Goal: Task Accomplishment & Management: Manage account settings

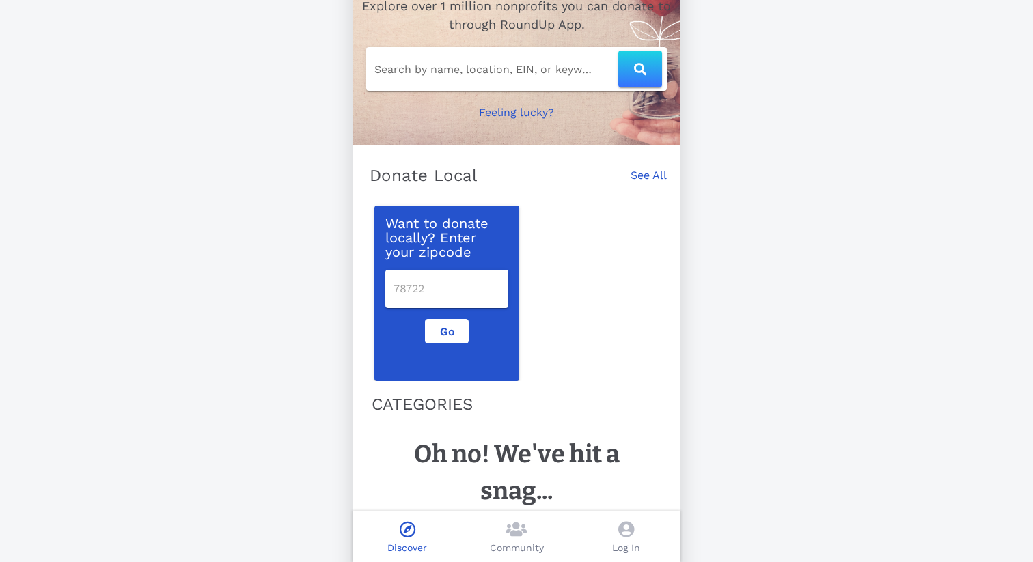
scroll to position [156, 0]
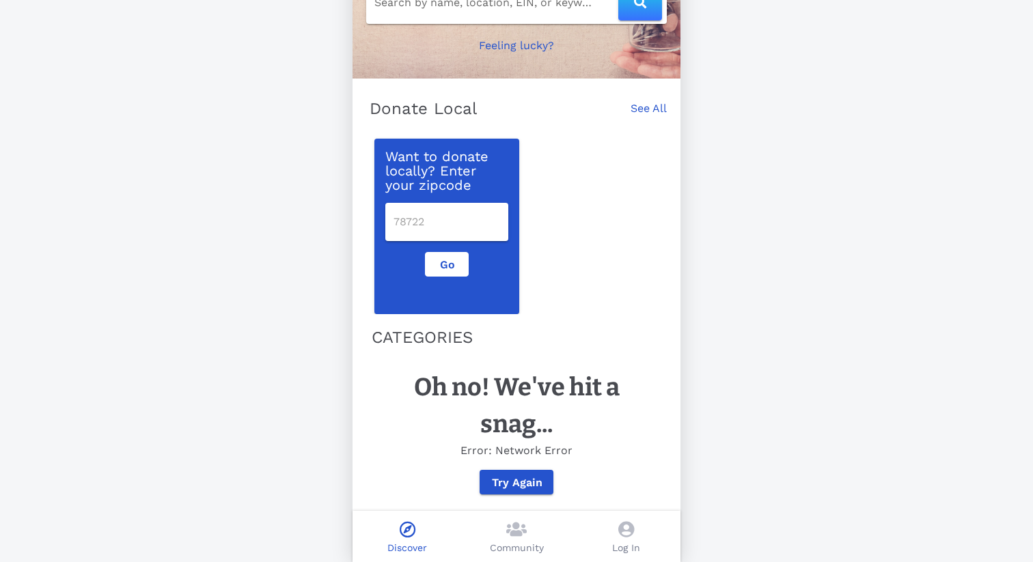
click at [622, 524] on icon at bounding box center [626, 529] width 16 height 16
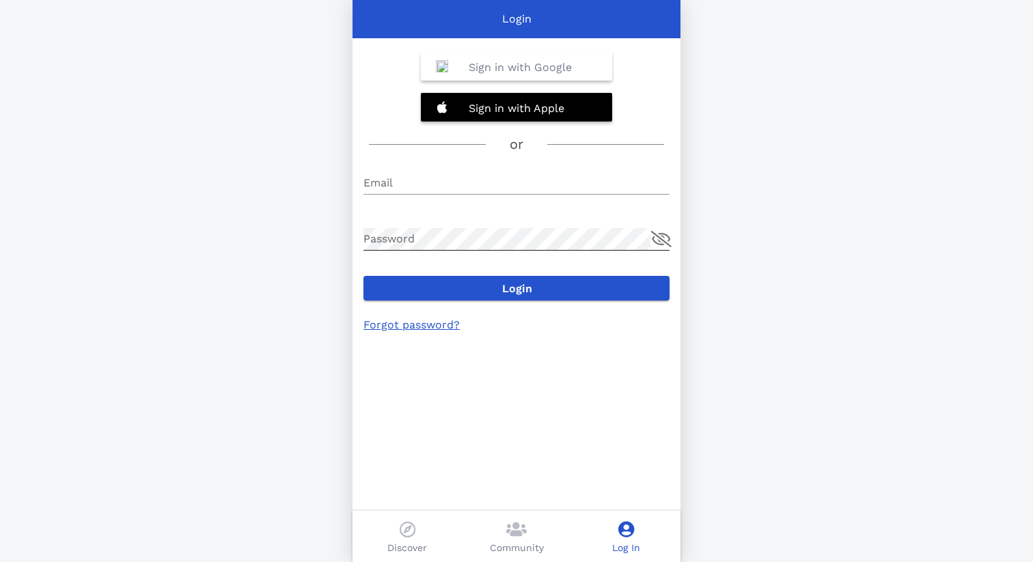
type input "[EMAIL_ADDRESS][DOMAIN_NAME]"
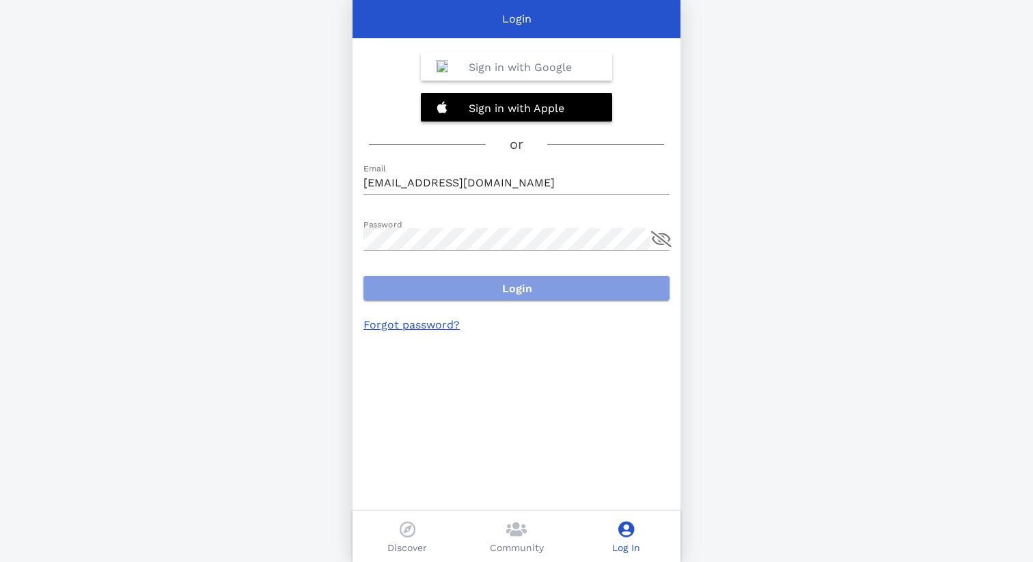
click at [493, 287] on span "Login" at bounding box center [516, 288] width 284 height 13
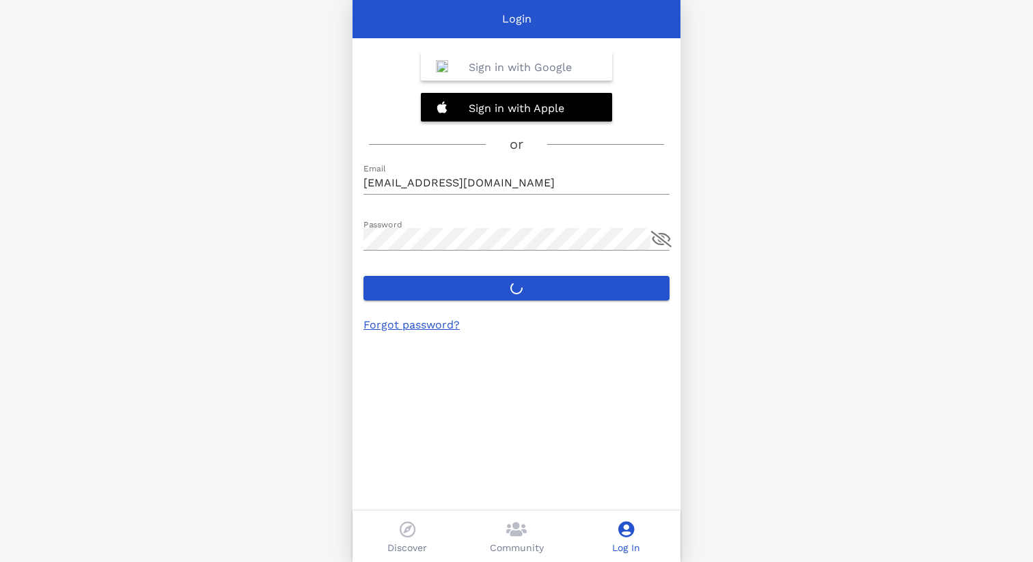
click at [397, 326] on link "Forgot password?" at bounding box center [411, 324] width 96 height 13
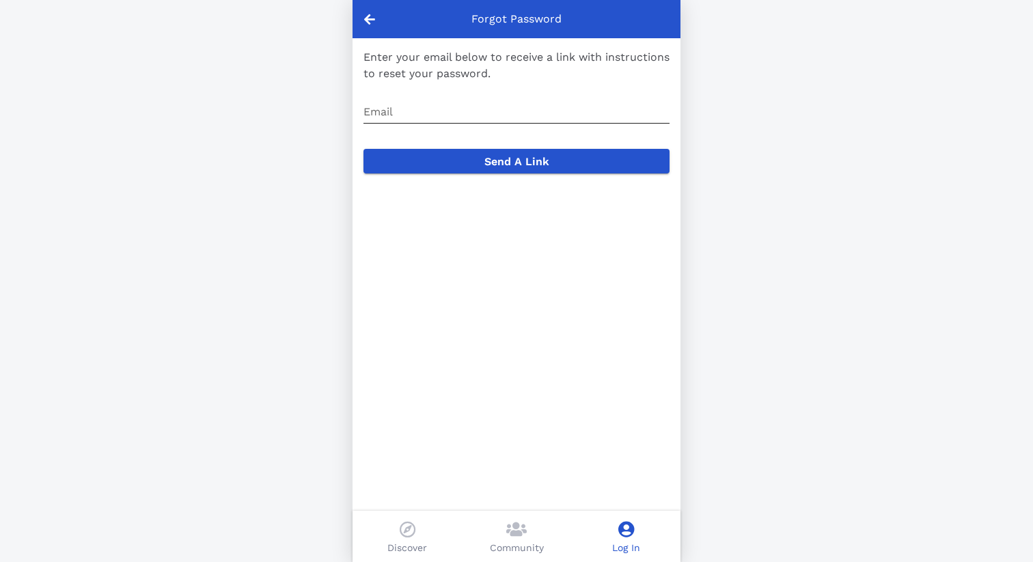
click at [415, 107] on input "Email" at bounding box center [516, 112] width 306 height 22
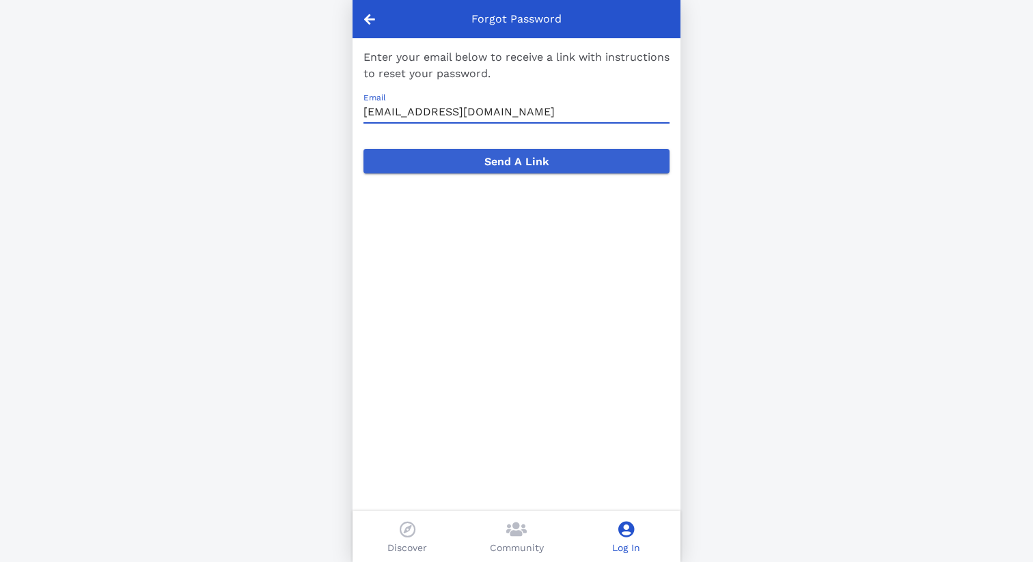
type input "[EMAIL_ADDRESS][DOMAIN_NAME]"
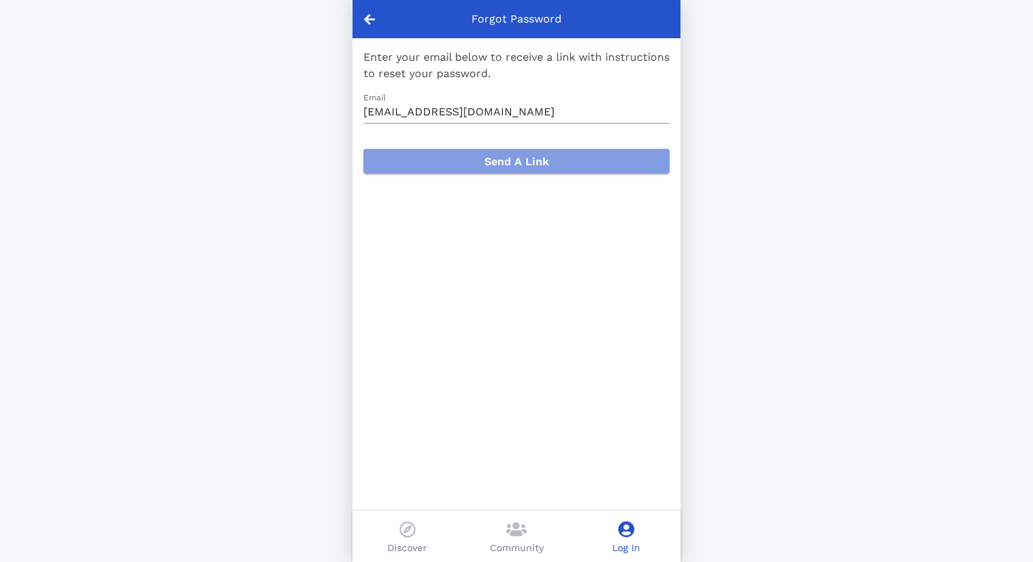
click at [493, 160] on span "Send A Link" at bounding box center [516, 161] width 284 height 13
